Goal: Information Seeking & Learning: Learn about a topic

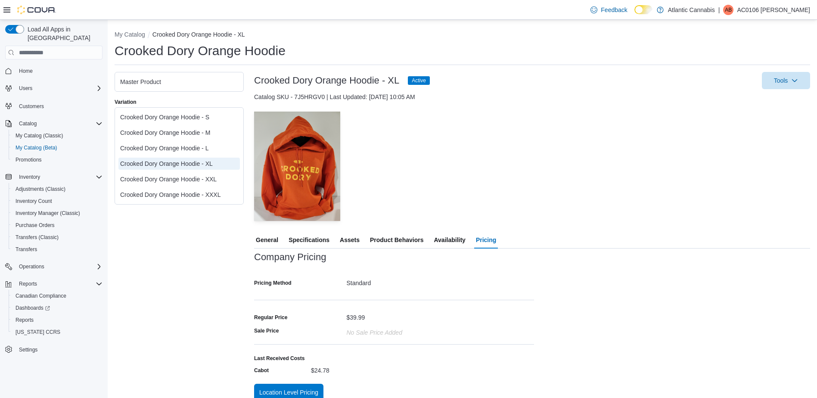
scroll to position [7, 0]
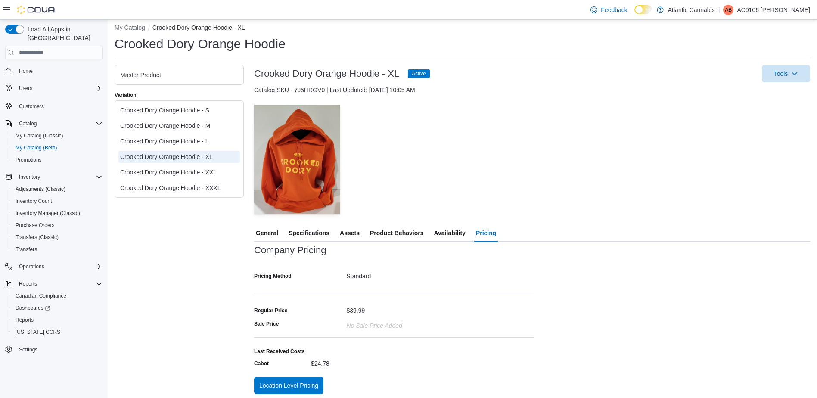
click at [270, 233] on span "General" at bounding box center [267, 232] width 22 height 17
